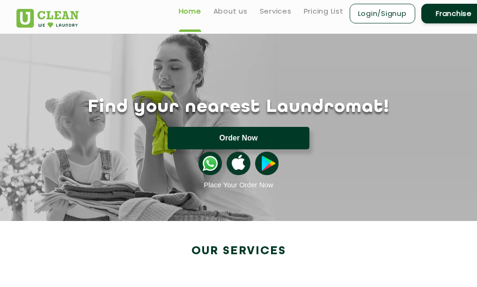
click at [239, 149] on button "Order Now" at bounding box center [238, 138] width 142 height 22
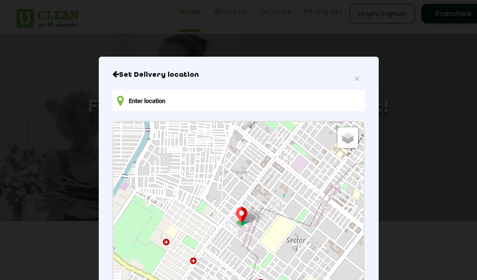
type input "[STREET_ADDRESS][PERSON_NAME]"
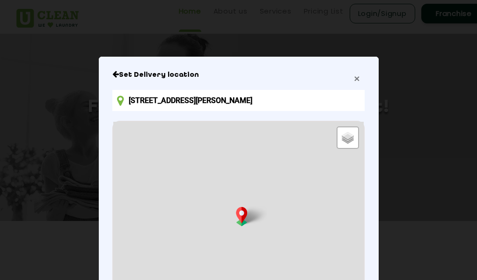
click at [354, 80] on span "×" at bounding box center [357, 78] width 6 height 11
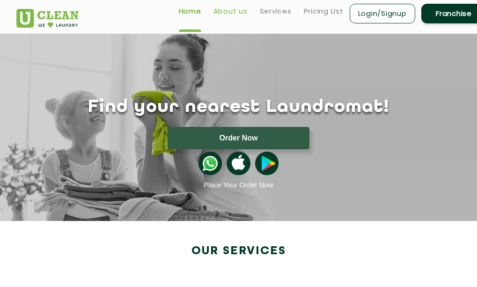
click at [231, 10] on link "About us" at bounding box center [230, 11] width 34 height 11
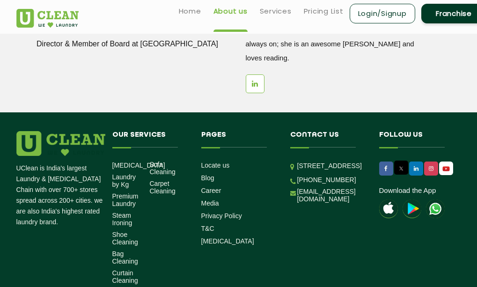
scroll to position [1191, 0]
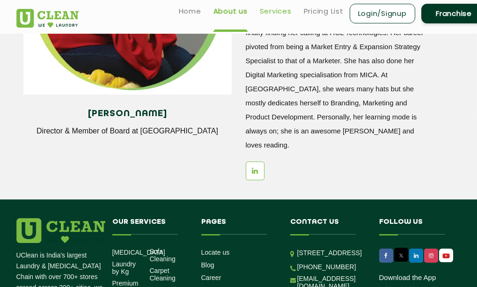
click at [285, 15] on link "Services" at bounding box center [276, 11] width 32 height 11
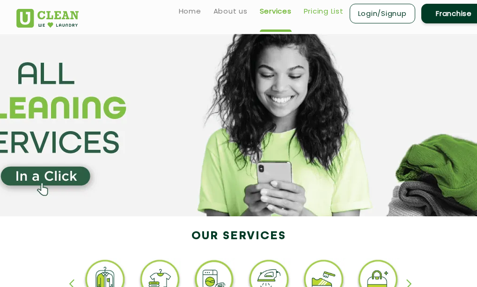
click at [321, 8] on link "Pricing List" at bounding box center [324, 11] width 40 height 11
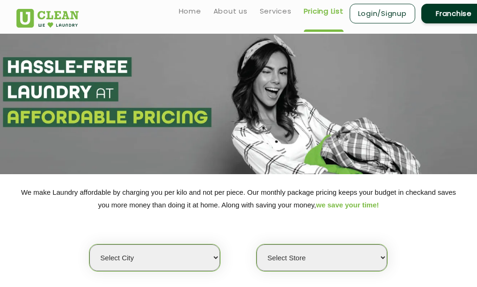
select select "0"
click at [186, 14] on link "Home" at bounding box center [190, 11] width 22 height 11
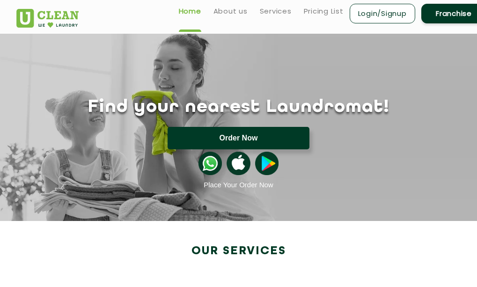
click at [225, 149] on button "Order Now" at bounding box center [238, 138] width 142 height 22
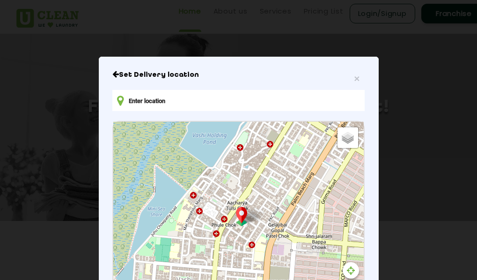
type input "[STREET_ADDRESS][PERSON_NAME]"
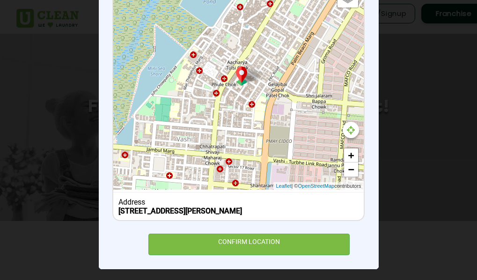
scroll to position [153, 0]
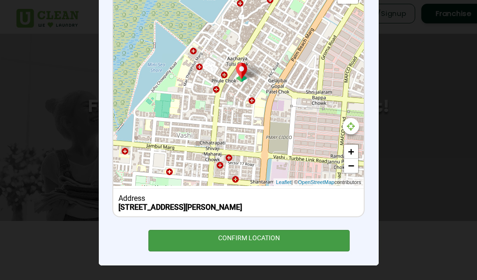
click at [274, 236] on div "CONFIRM LOCATION" at bounding box center [249, 240] width 202 height 21
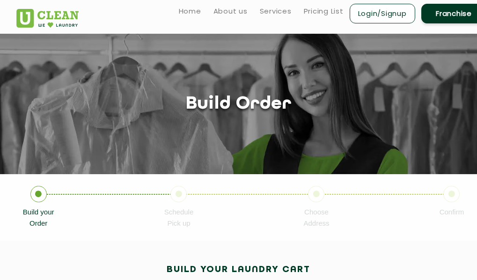
click at [135, 191] on li "Build your Order" at bounding box center [93, 207] width 141 height 43
click at [111, 183] on section "Build your Order Schedule Pick up Choose Address Confirm" at bounding box center [238, 207] width 477 height 66
drag, startPoint x: 262, startPoint y: 192, endPoint x: 320, endPoint y: 192, distance: 58.5
click at [304, 192] on li "Schedule Pick up" at bounding box center [233, 207] width 139 height 43
